Goal: Task Accomplishment & Management: Manage account settings

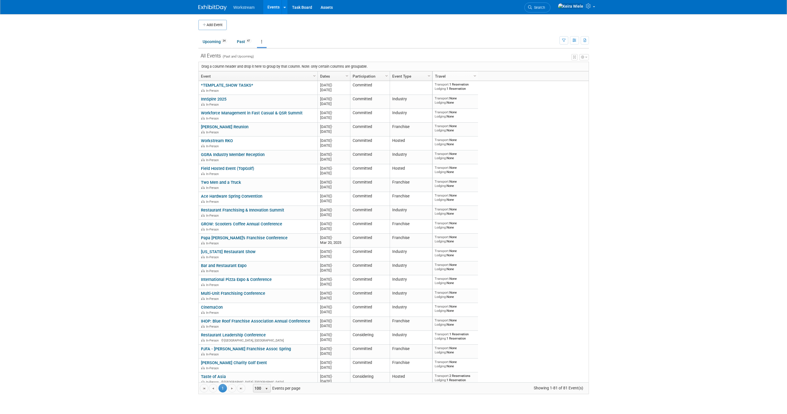
scroll to position [14, 0]
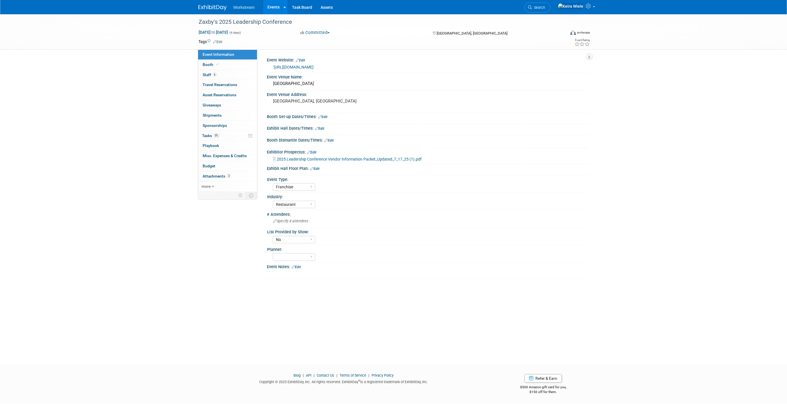
select select "Franchise"
select select "Restaurant"
select select "No"
click at [313, 85] on div "[GEOGRAPHIC_DATA]" at bounding box center [427, 83] width 313 height 9
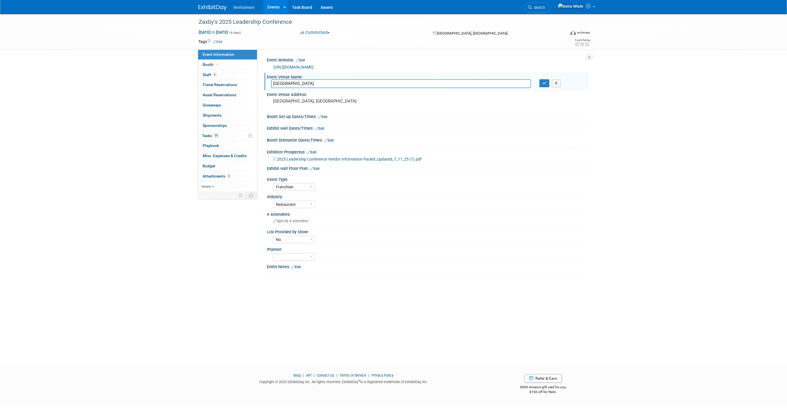
click at [313, 85] on input "[GEOGRAPHIC_DATA]" at bounding box center [401, 83] width 260 height 9
click at [682, 117] on div "Zaxby's 2025 Leadership Conference [DATE] to [DATE] (4 days) [DATE] to [DATE] C…" at bounding box center [393, 184] width 787 height 340
drag, startPoint x: 656, startPoint y: 94, endPoint x: 645, endPoint y: 94, distance: 10.5
click at [655, 94] on div "Zaxby's 2025 Leadership Conference [DATE] to [DATE] (4 days) [DATE] to [DATE] C…" at bounding box center [393, 184] width 787 height 340
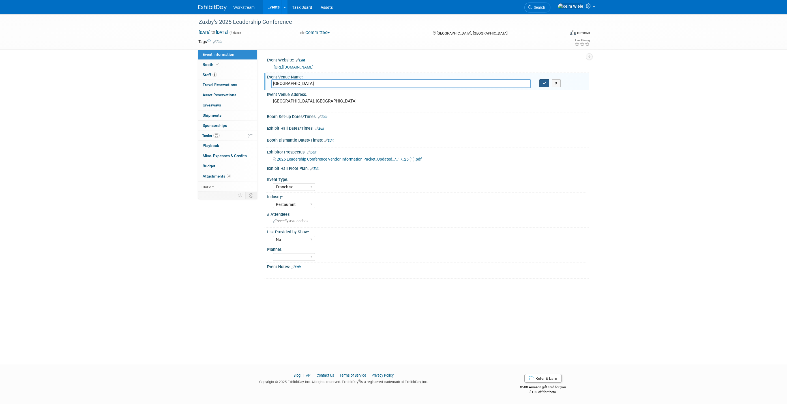
click at [545, 86] on button "button" at bounding box center [544, 83] width 10 height 8
